Goal: Transaction & Acquisition: Purchase product/service

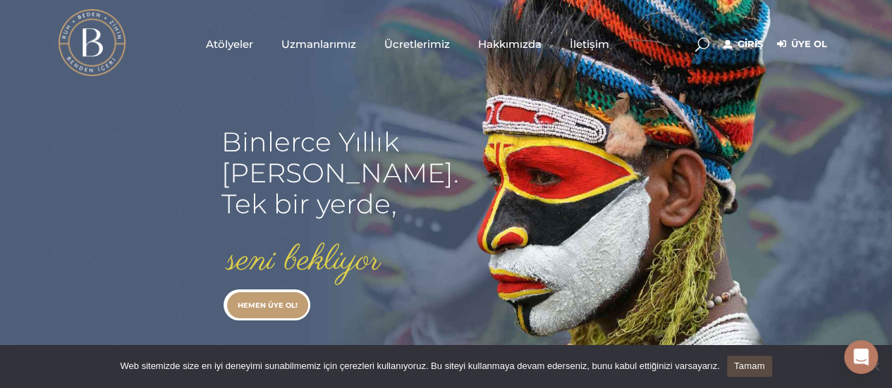
click at [816, 39] on link "Üye Ol" at bounding box center [802, 44] width 50 height 17
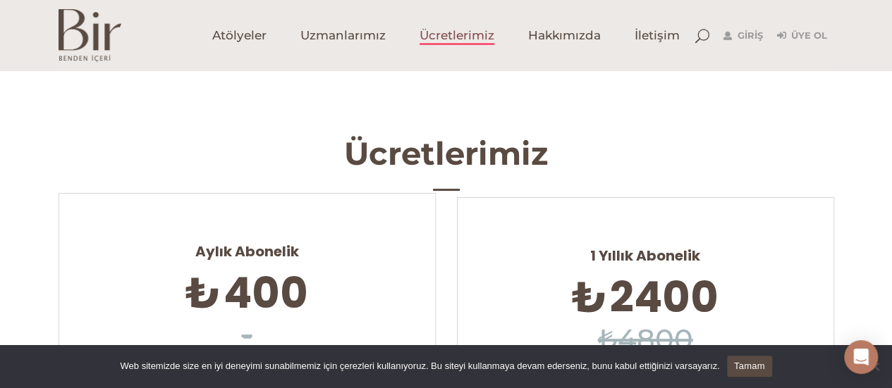
scroll to position [282, 0]
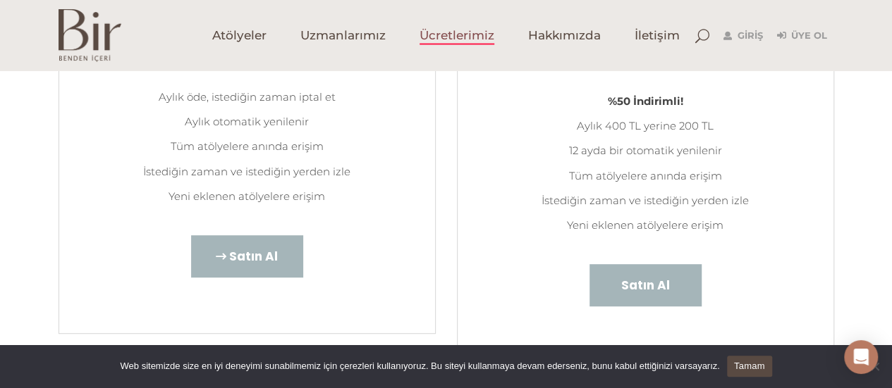
click at [250, 260] on span "Satın Al" at bounding box center [253, 256] width 49 height 18
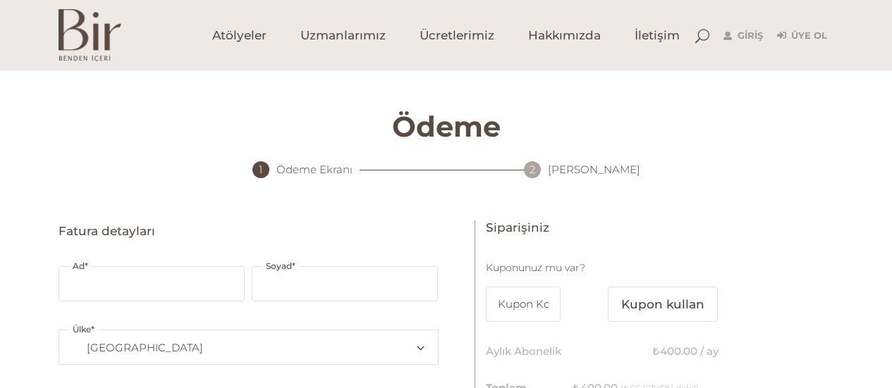
select select "TR34"
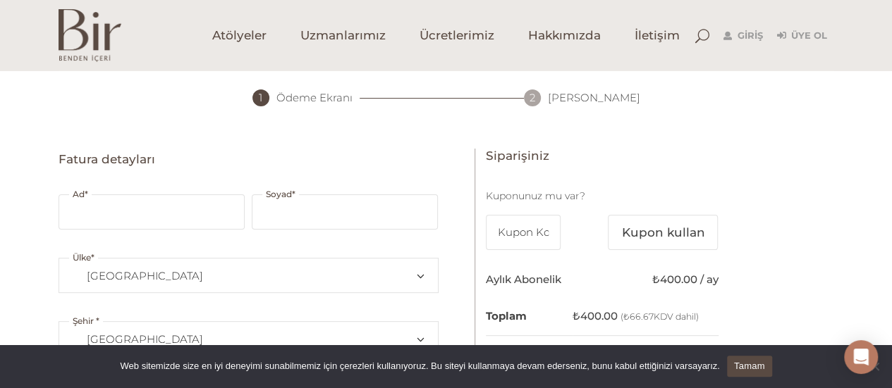
scroll to position [141, 0]
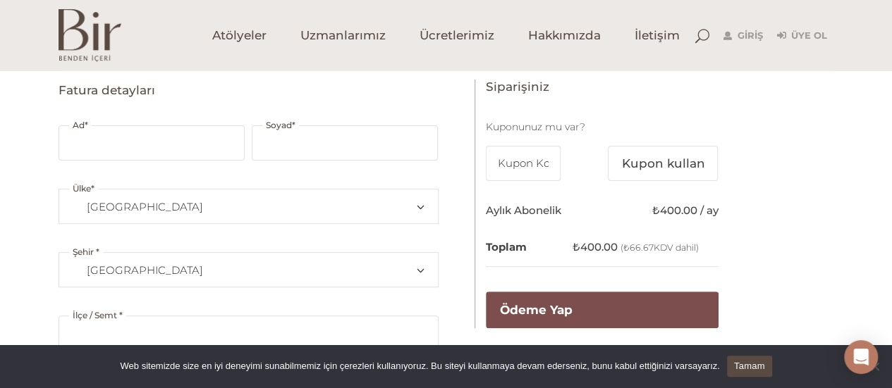
type input "[EMAIL_ADDRESS][DOMAIN_NAME]"
click at [111, 142] on input "Ad *" at bounding box center [152, 142] width 186 height 35
type input "zeynep"
type input "ekşi"
type input "KADIKÖY"
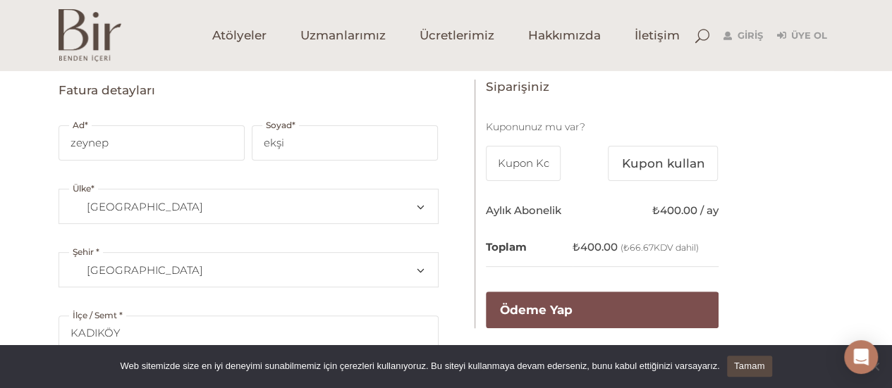
type input "3473"
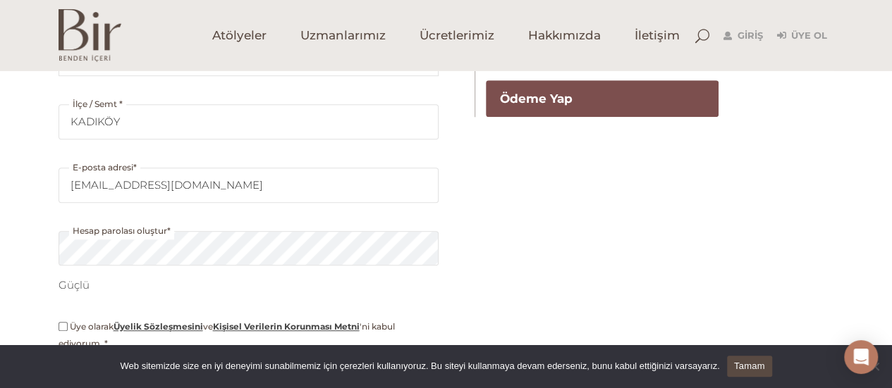
scroll to position [493, 0]
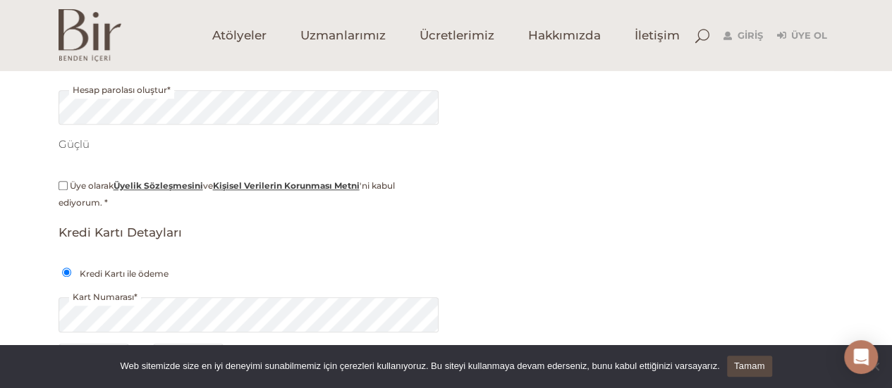
click at [536, 200] on div "Fatura detayları Ad * zeynep Soyad * ekşi Ülke * Bir ülke/bölge seçin… Afganist…" at bounding box center [446, 94] width 775 height 734
click at [65, 190] on label "Üye olarak Üyelik Sözleşmesini ve Kişisel Verilerin Korunması Metni 'ni kabul e…" at bounding box center [249, 195] width 380 height 34
click at [65, 190] on input "Üye olarak Üyelik Sözleşmesini ve Kişisel Verilerin Korunması Metni 'ni kabul e…" at bounding box center [63, 185] width 9 height 9
checkbox input "true"
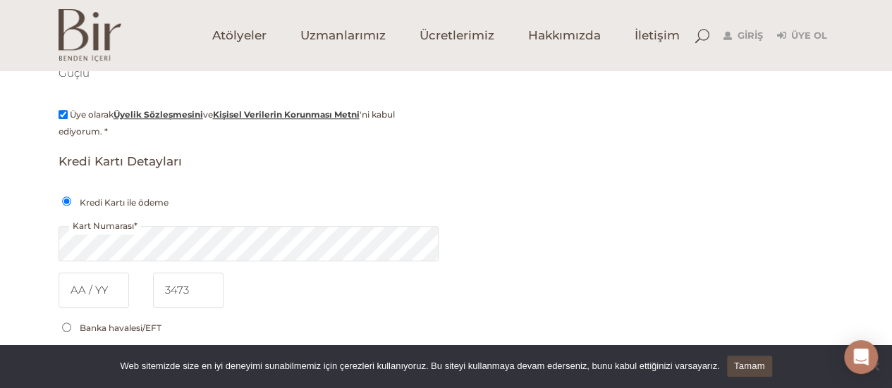
scroll to position [634, 0]
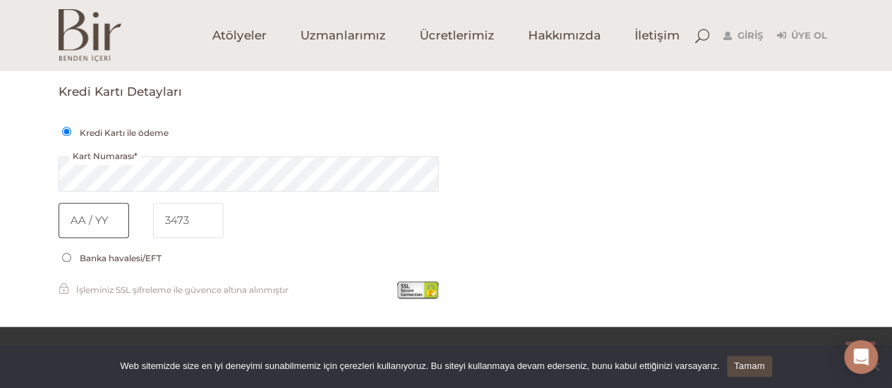
click at [119, 221] on input "text" at bounding box center [94, 220] width 70 height 35
type input "08/2028"
type input "08 / 2028"
click at [178, 222] on input "tel" at bounding box center [188, 220] width 70 height 35
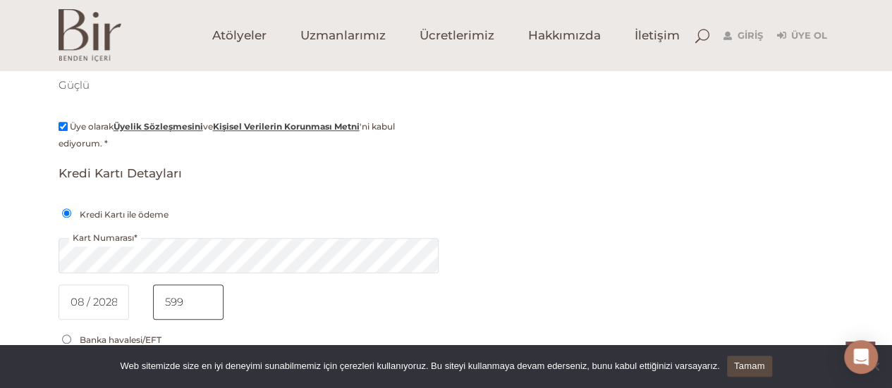
scroll to position [497, 0]
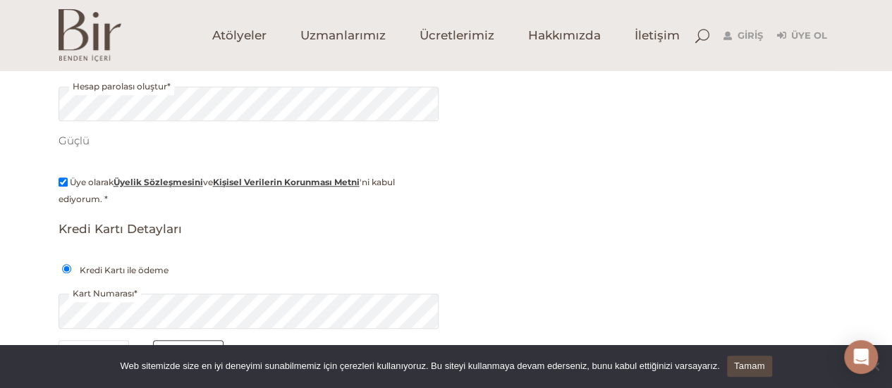
type input "599"
click at [531, 269] on div "Fatura detayları Ad * zeynep Soyad * ekşi Ülke * Bir ülke/bölge seçin… Afganist…" at bounding box center [446, 91] width 775 height 734
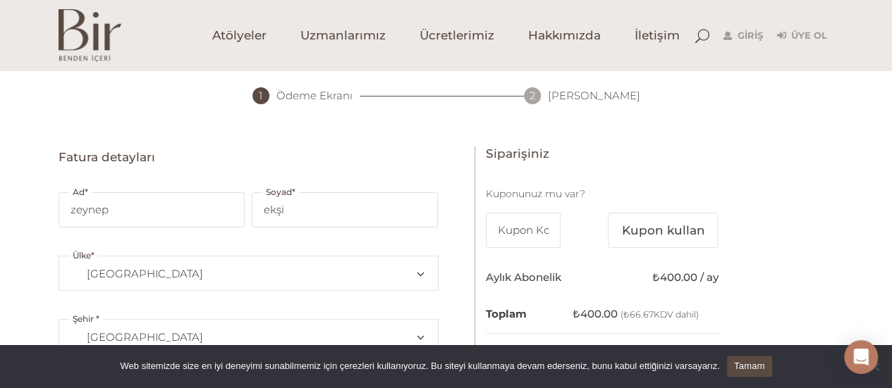
scroll to position [215, 0]
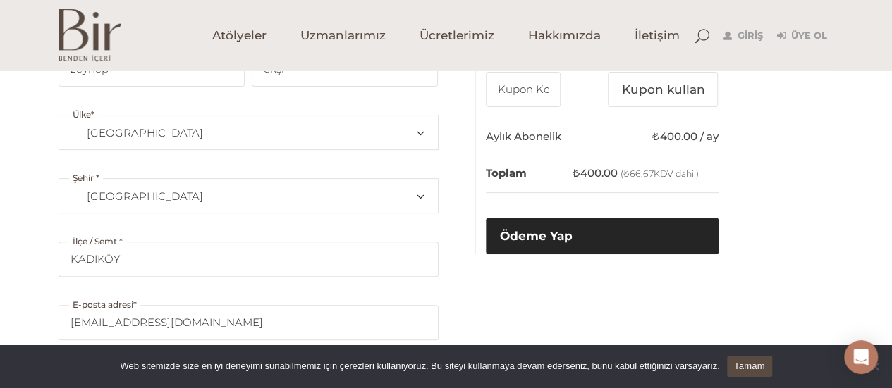
click at [560, 230] on button "Ödeme Yap" at bounding box center [602, 236] width 233 height 37
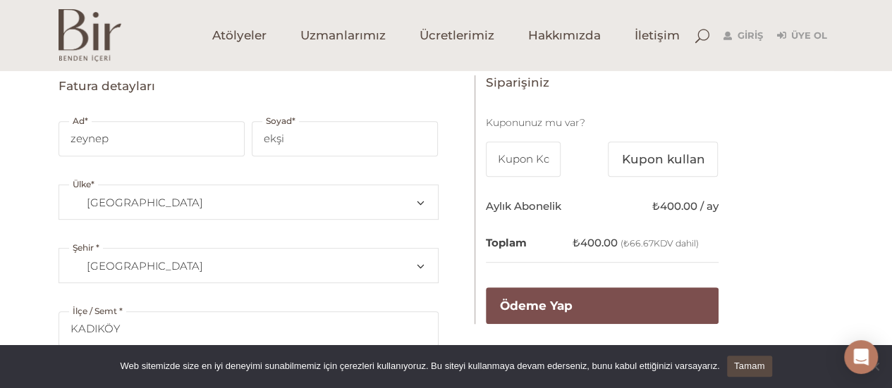
scroll to position [362, 0]
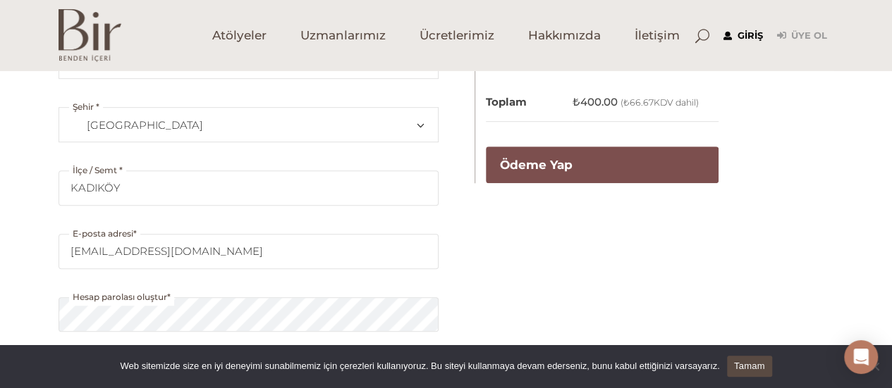
click at [746, 35] on link "Giriş" at bounding box center [742, 35] width 39 height 17
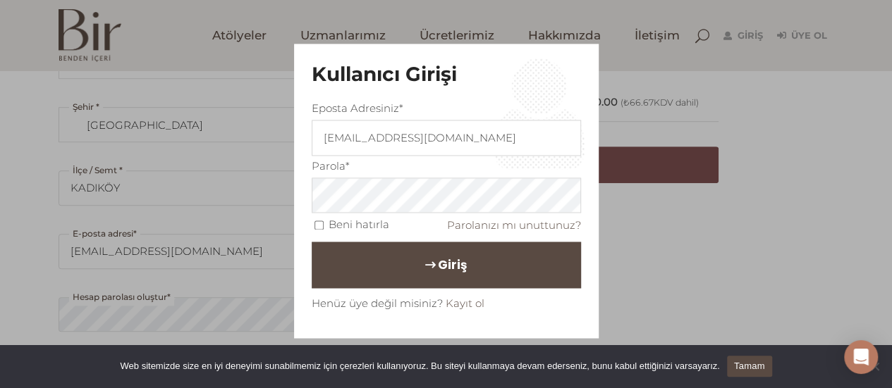
click at [471, 263] on button "Giriş" at bounding box center [446, 265] width 269 height 47
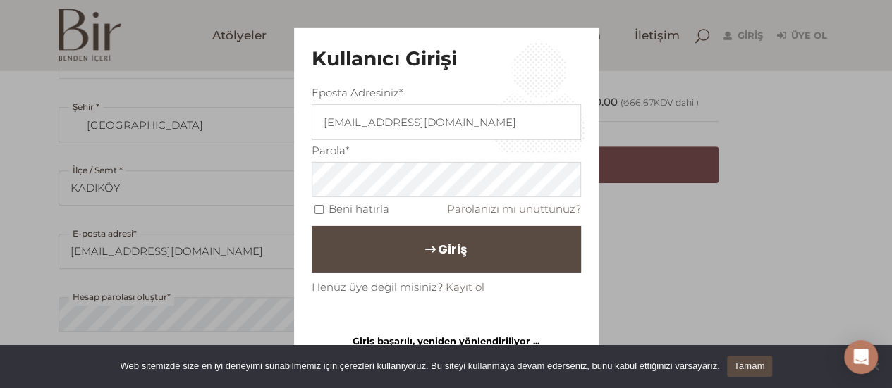
scroll to position [416, 0]
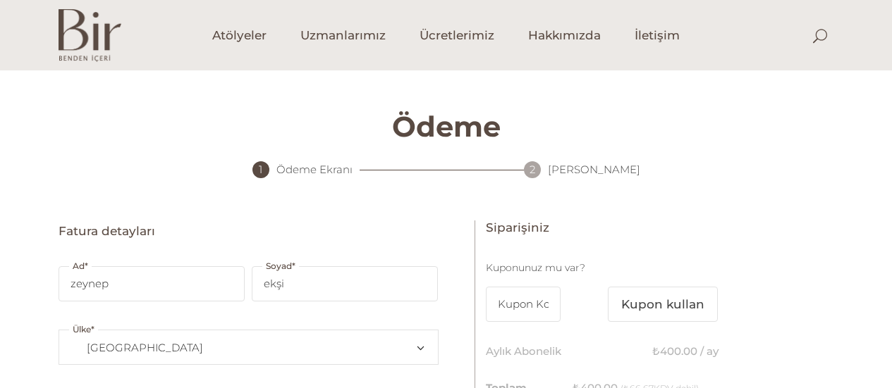
select select "TR34"
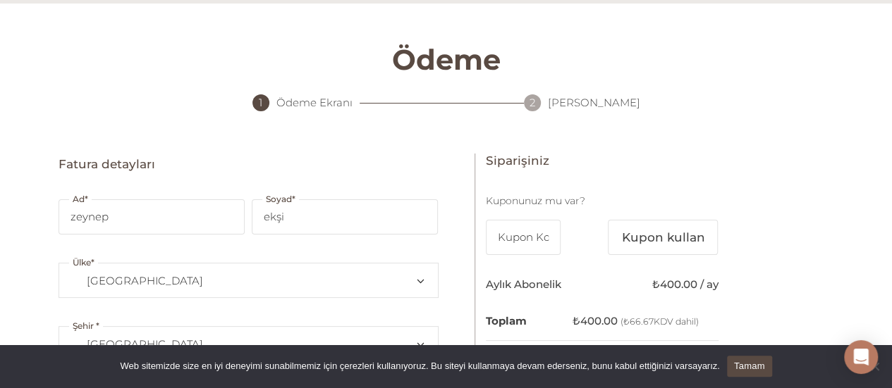
scroll to position [211, 0]
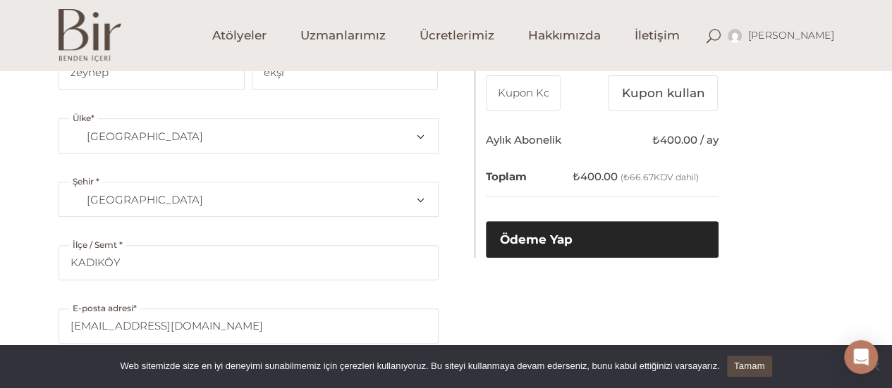
click at [590, 243] on button "Ödeme Yap" at bounding box center [602, 239] width 233 height 37
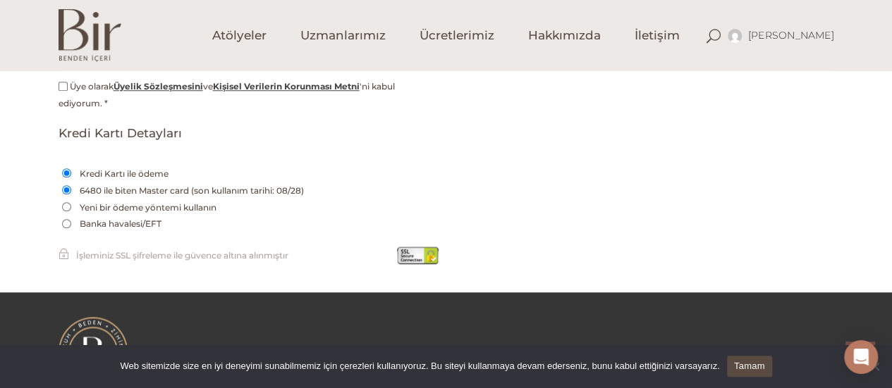
scroll to position [502, 0]
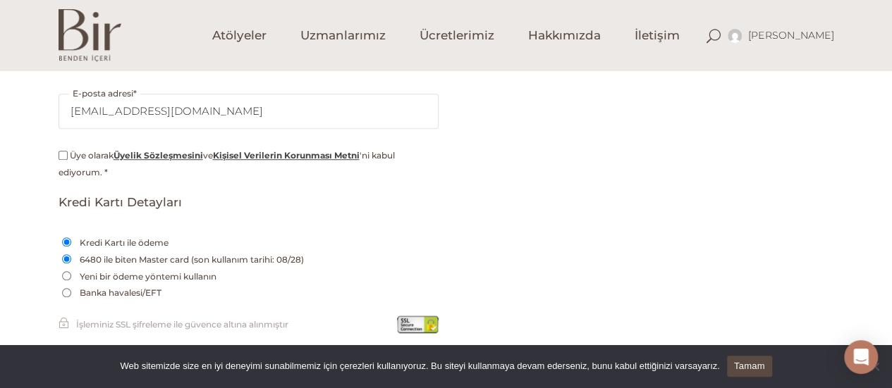
click at [65, 158] on label "Üye olarak Üyelik Sözleşmesini ve Kişisel Verilerin Korunması Metni 'ni kabul e…" at bounding box center [249, 164] width 380 height 34
click at [65, 158] on input "Üye olarak Üyelik Sözleşmesini ve Kişisel Verilerin Korunması Metni 'ni kabul e…" at bounding box center [63, 155] width 9 height 9
checkbox input "true"
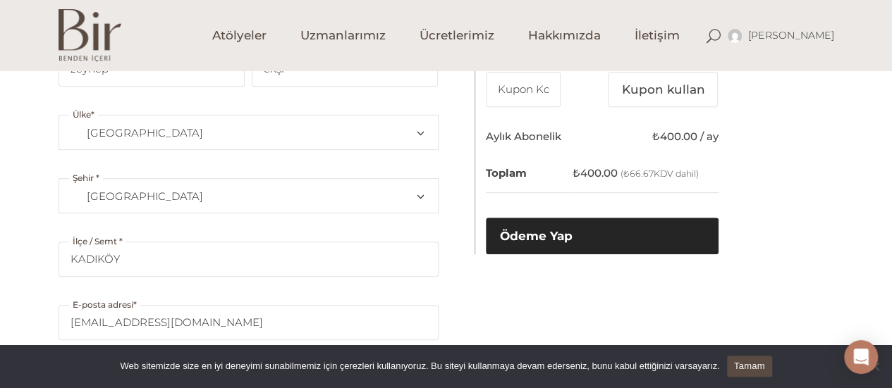
click at [593, 233] on button "Ödeme Yap" at bounding box center [602, 236] width 233 height 37
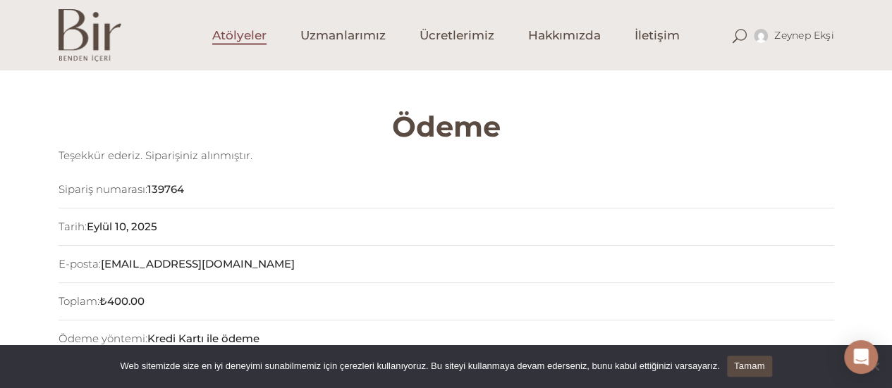
click at [240, 36] on span "Atölyeler" at bounding box center [239, 35] width 54 height 16
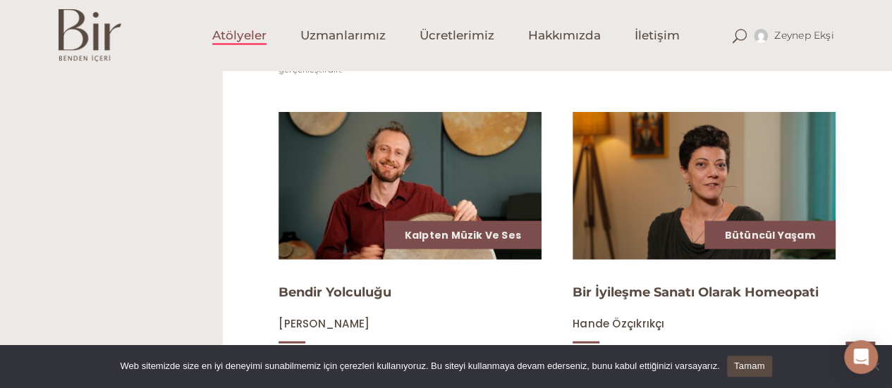
scroll to position [1551, 0]
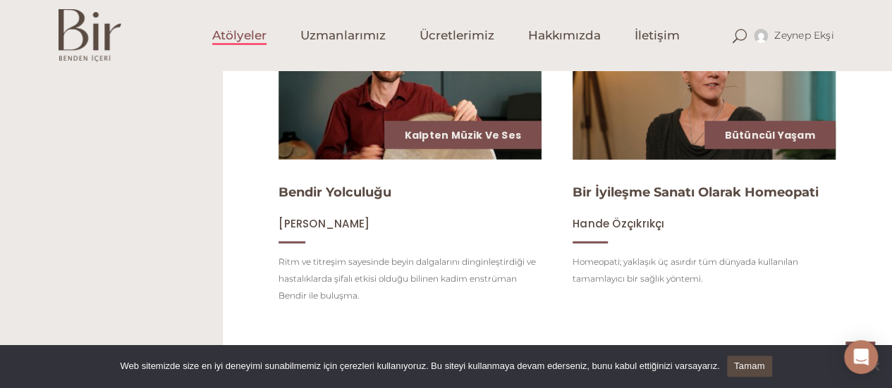
click at [628, 231] on span "Hande Özçıkrıkçı" at bounding box center [618, 223] width 92 height 15
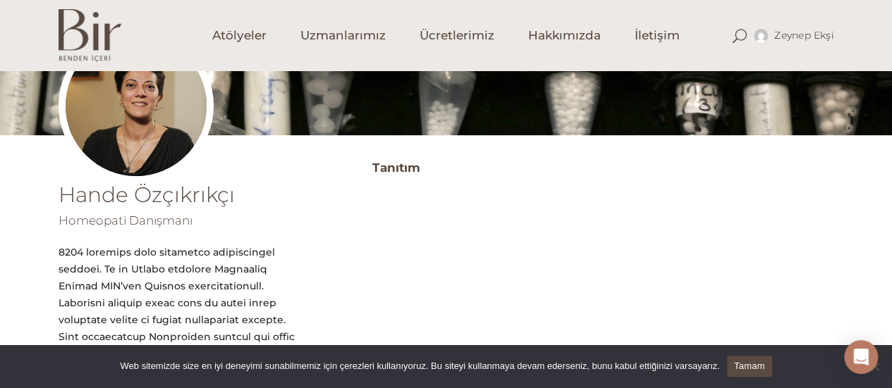
scroll to position [82, 0]
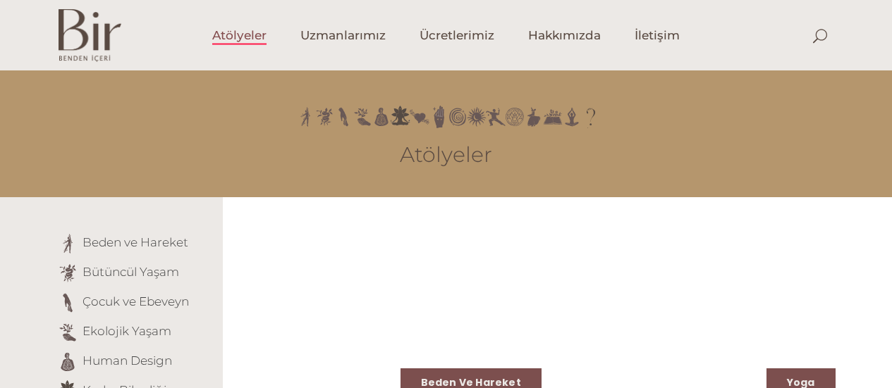
scroll to position [1551, 0]
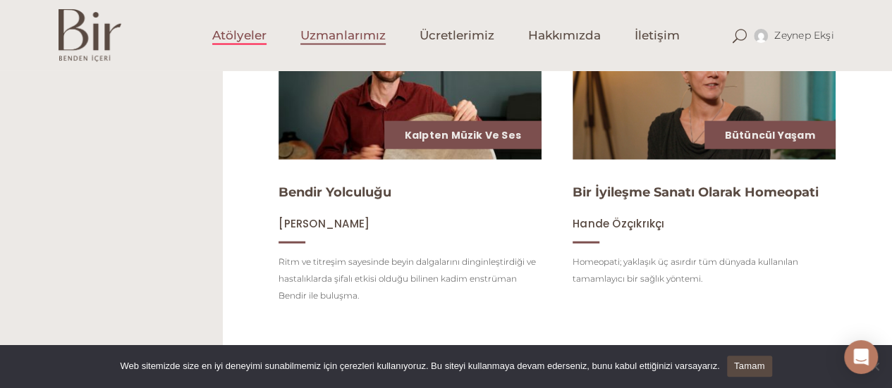
click at [369, 32] on span "Uzmanlarımız" at bounding box center [342, 35] width 85 height 16
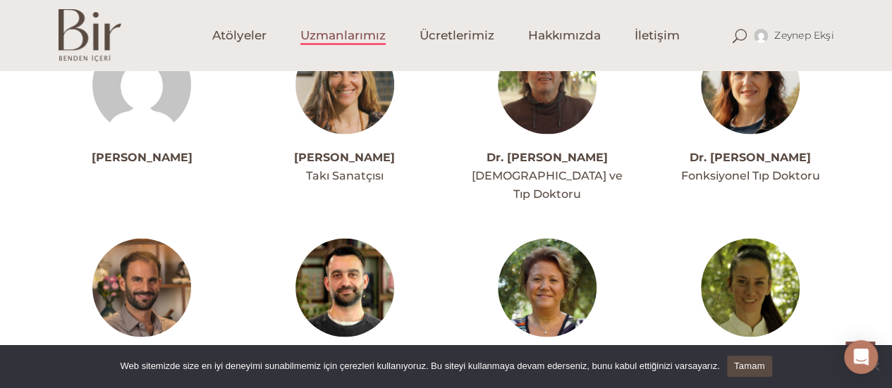
scroll to position [1269, 0]
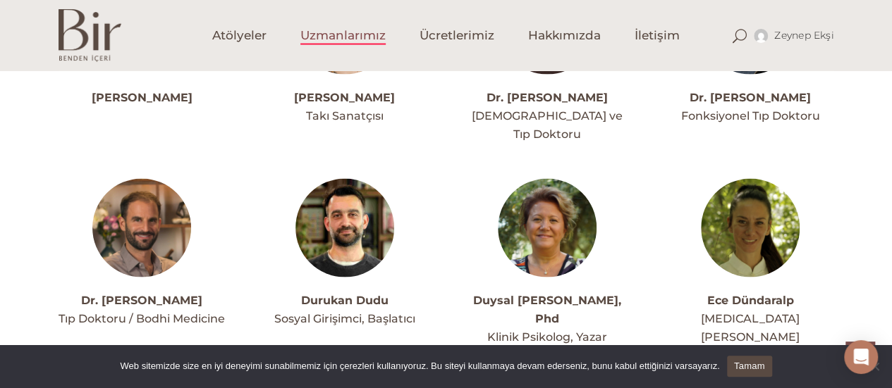
click at [746, 369] on link "Tamam" at bounding box center [749, 366] width 45 height 21
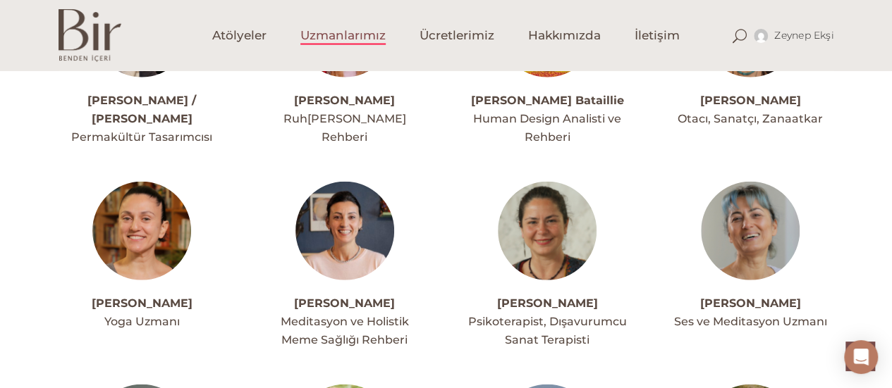
scroll to position [1692, 0]
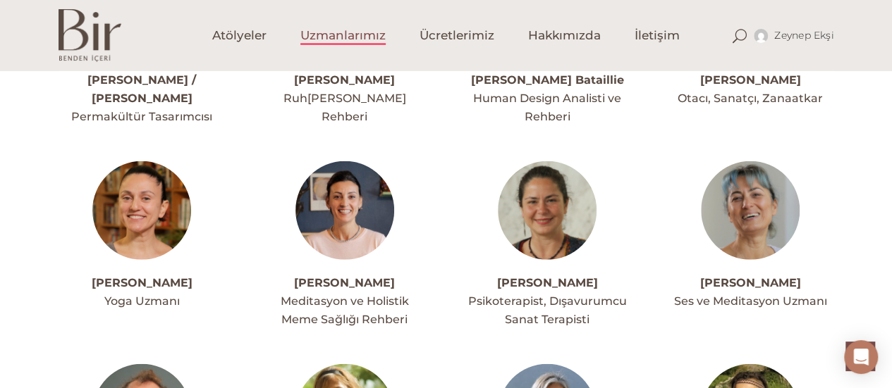
click at [733, 178] on img at bounding box center [750, 210] width 99 height 99
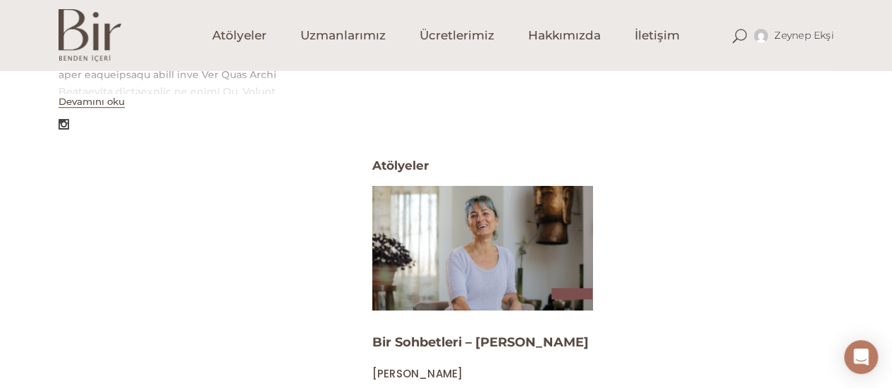
scroll to position [493, 0]
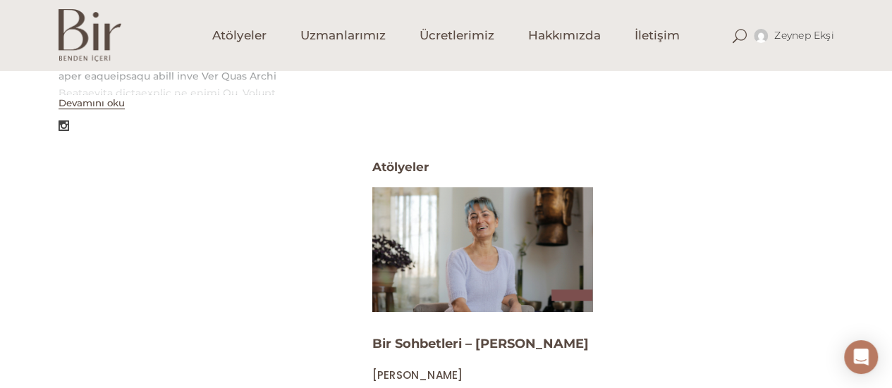
click at [520, 251] on img at bounding box center [482, 249] width 227 height 128
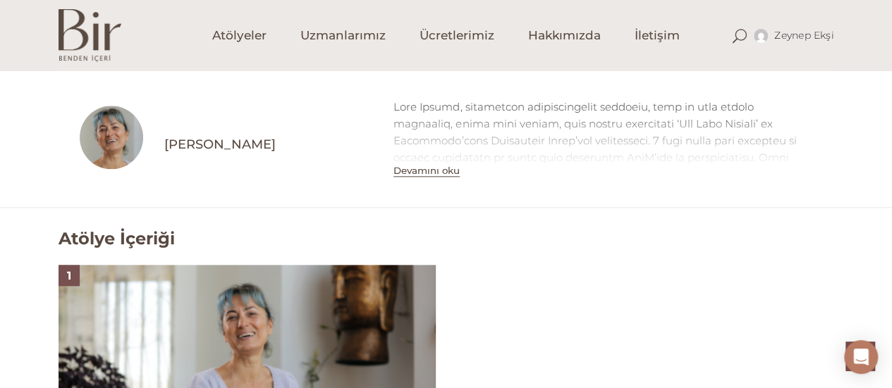
scroll to position [916, 0]
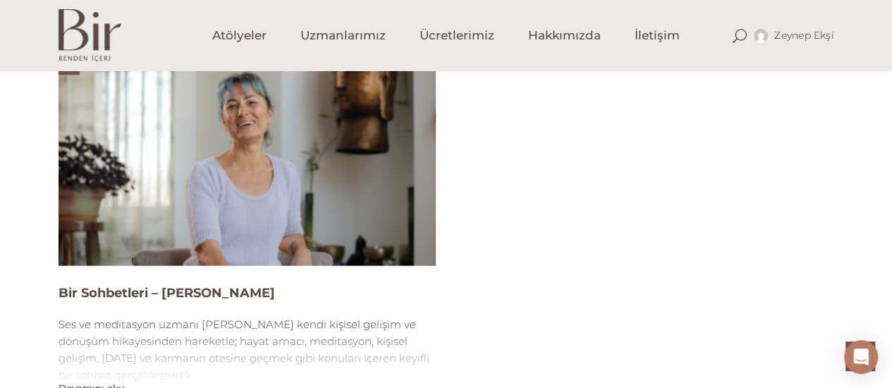
click at [256, 191] on img at bounding box center [247, 160] width 377 height 212
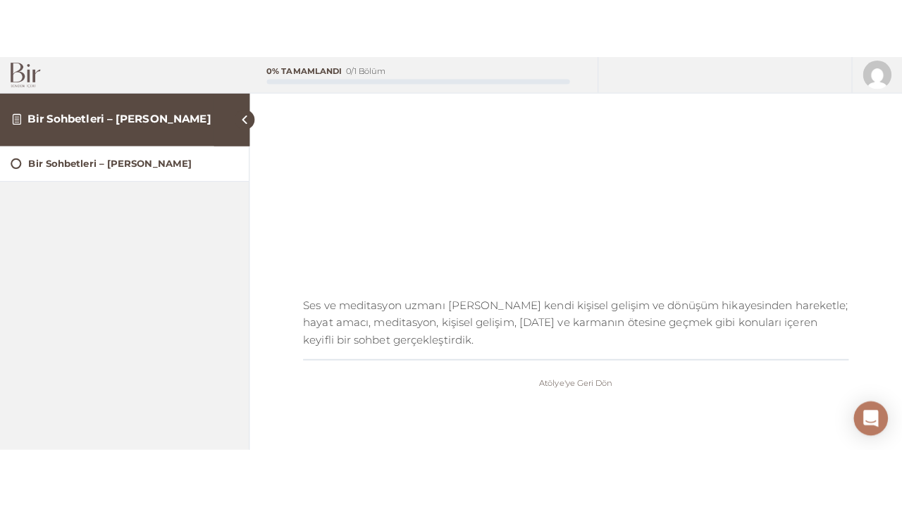
scroll to position [70, 0]
